Goal: Task Accomplishment & Management: Use online tool/utility

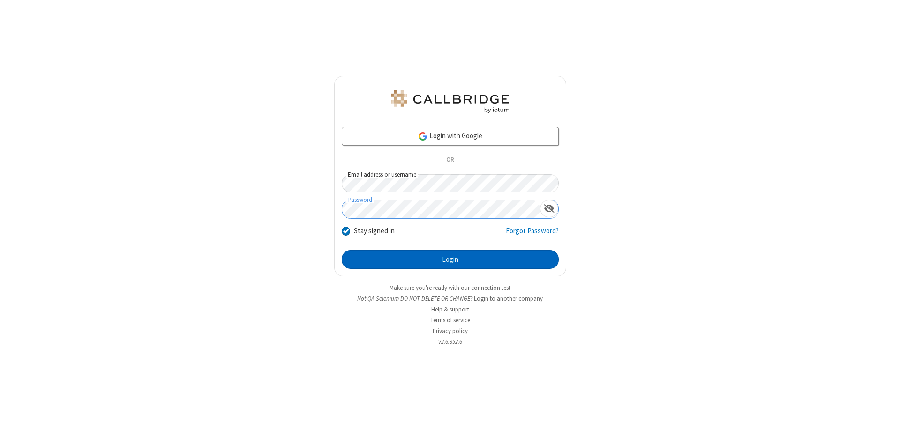
click at [450, 260] on button "Login" at bounding box center [450, 259] width 217 height 19
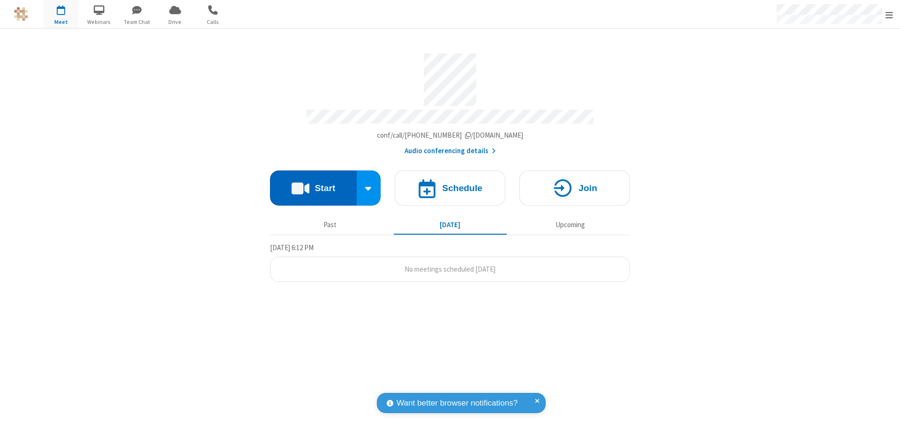
click at [313, 184] on button "Start" at bounding box center [313, 188] width 87 height 35
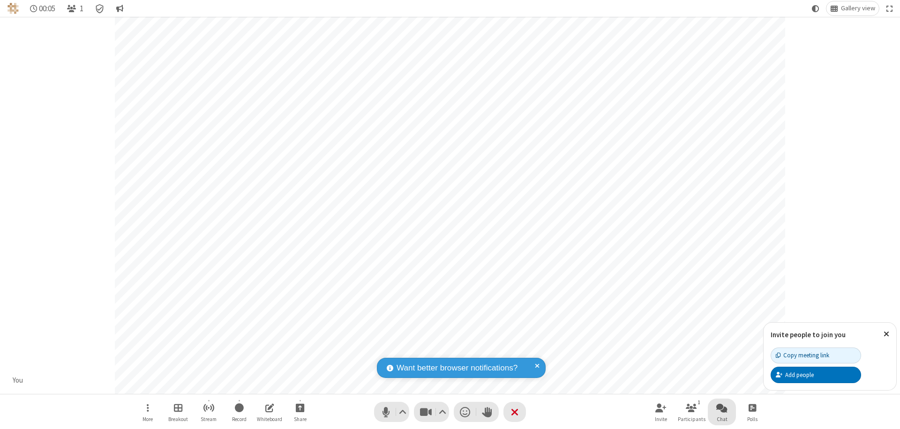
click at [722, 408] on span "Open chat" at bounding box center [721, 408] width 11 height 12
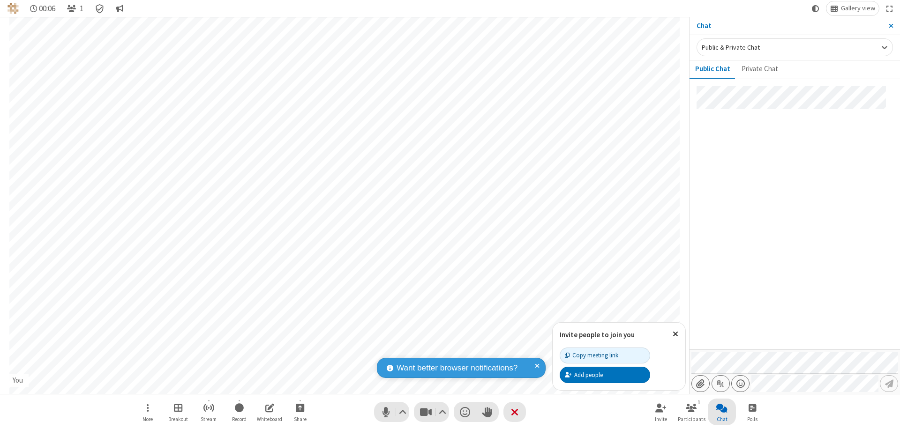
type input "C:\fakepath\doc_test.docx"
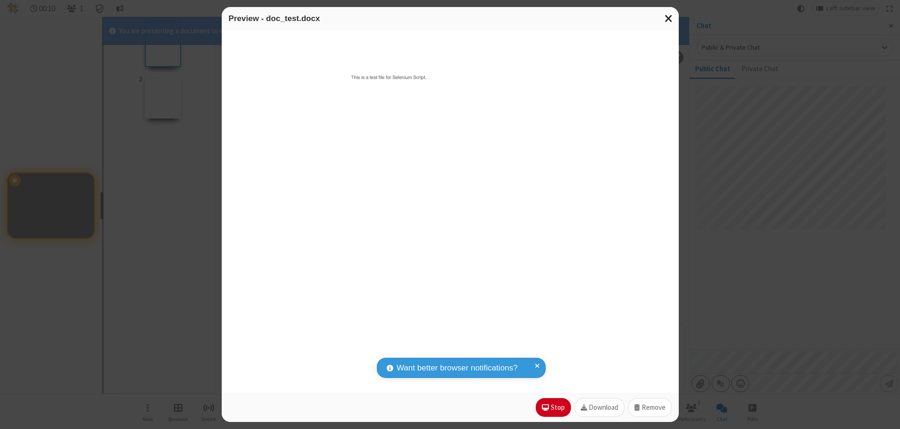
click at [668, 18] on span "Close modal" at bounding box center [669, 18] width 8 height 12
